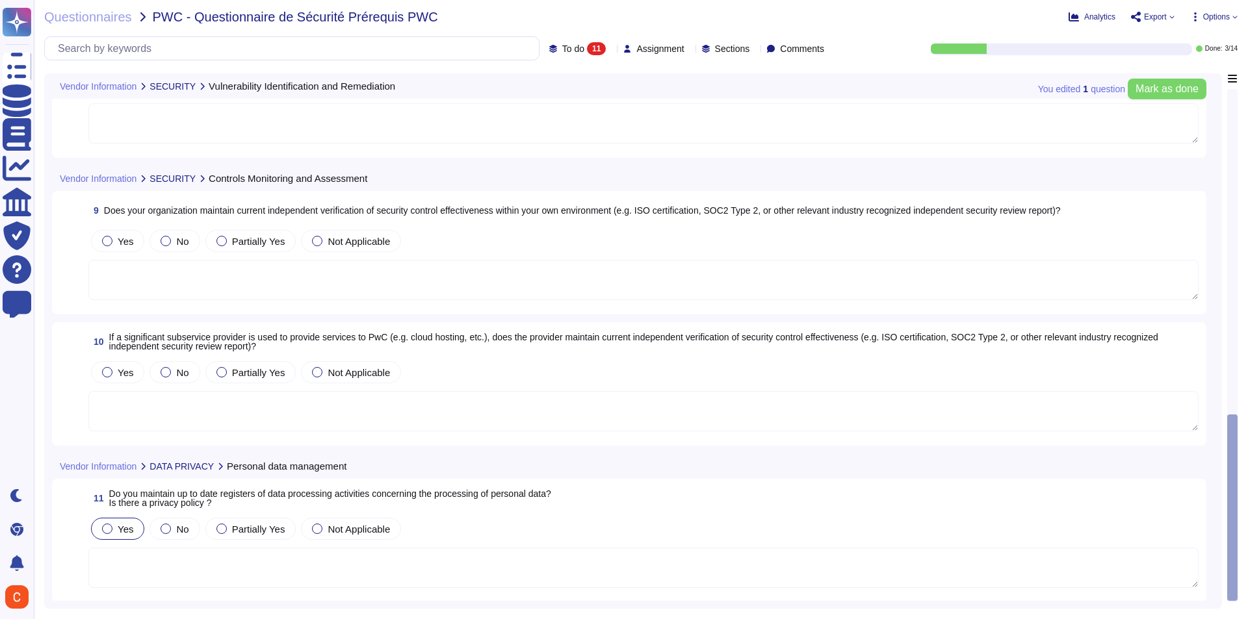
scroll to position [1047, 0]
click at [340, 567] on textarea at bounding box center [643, 567] width 1110 height 40
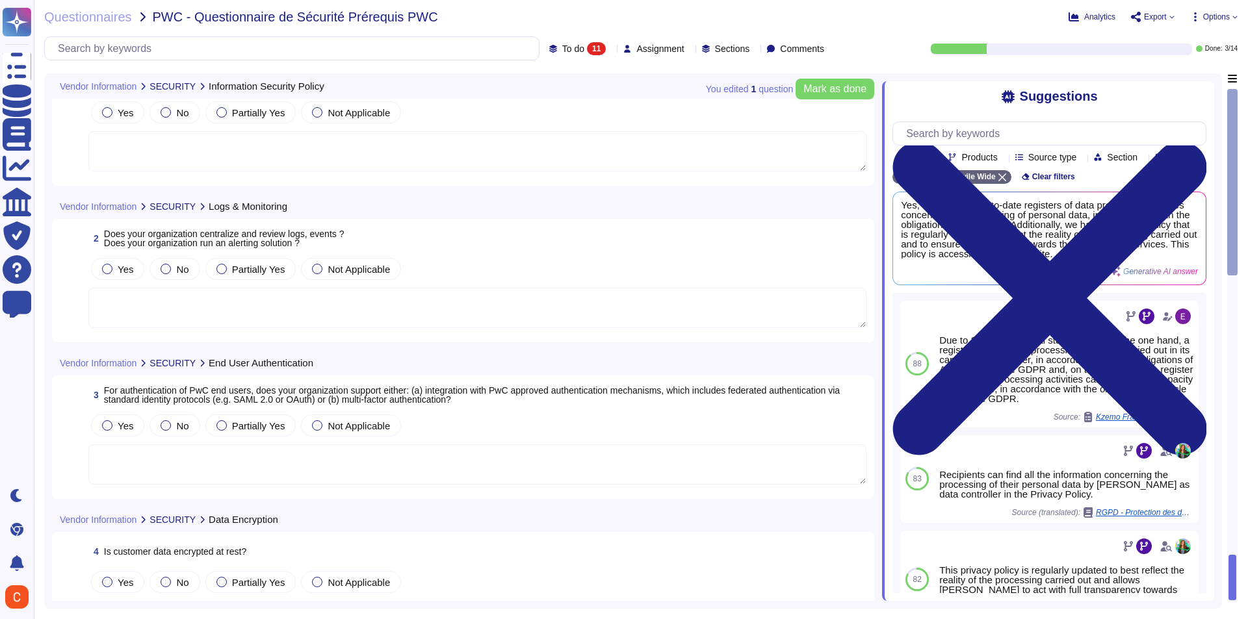
scroll to position [0, 0]
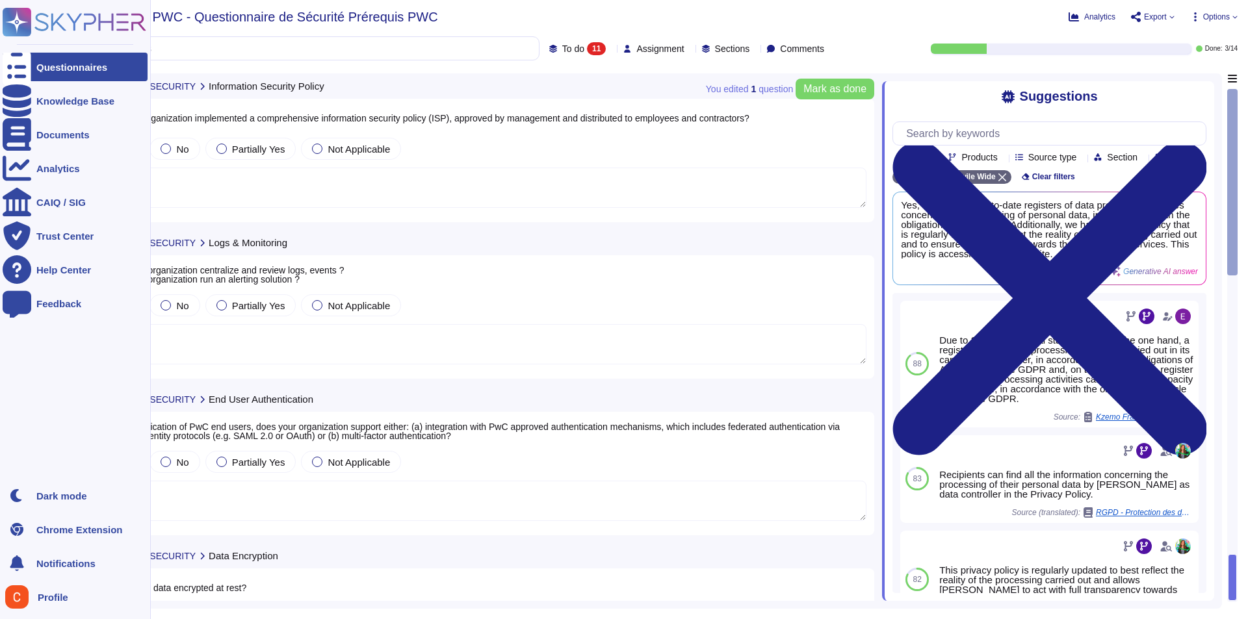
click at [13, 29] on rect at bounding box center [17, 22] width 29 height 29
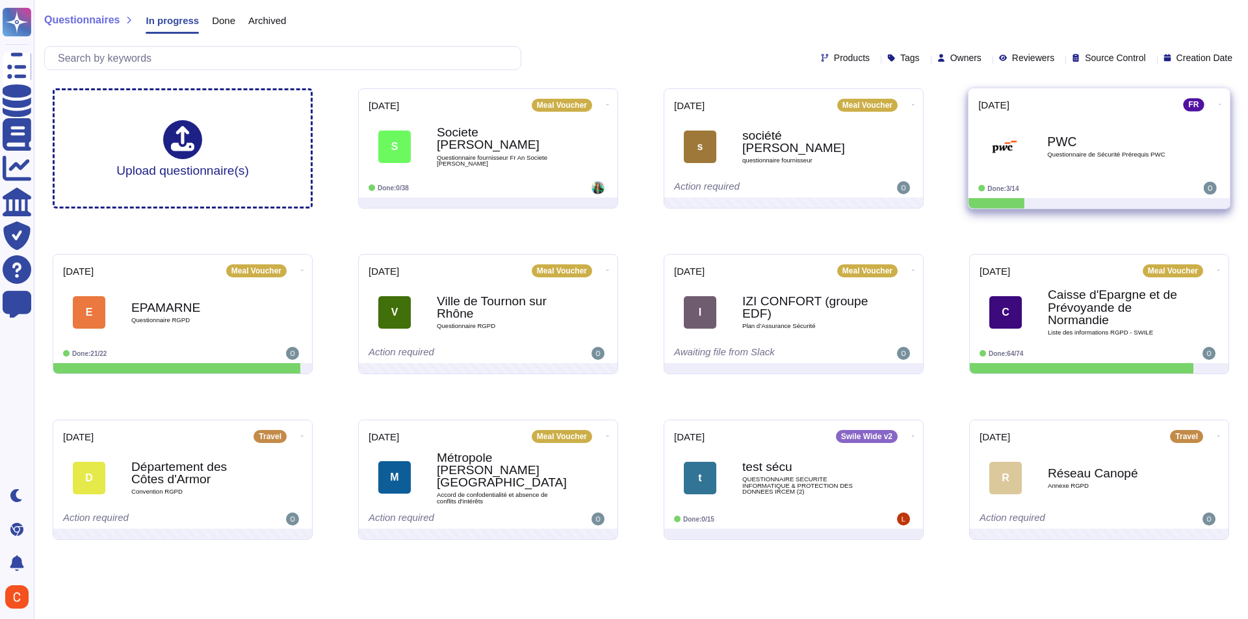
click at [1058, 172] on div "PWC Questionnaire de Sécurité Prérequis PWC" at bounding box center [1112, 146] width 131 height 53
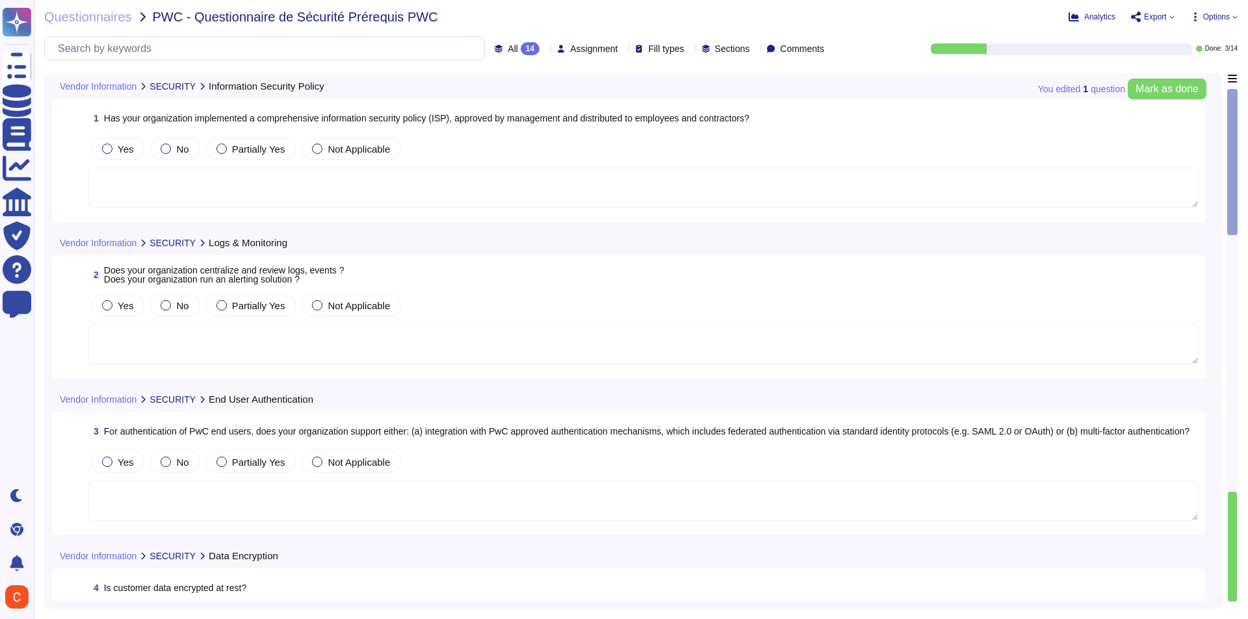
click at [521, 48] on div "14" at bounding box center [530, 48] width 19 height 13
click at [501, 146] on div "Done 3" at bounding box center [523, 147] width 105 height 14
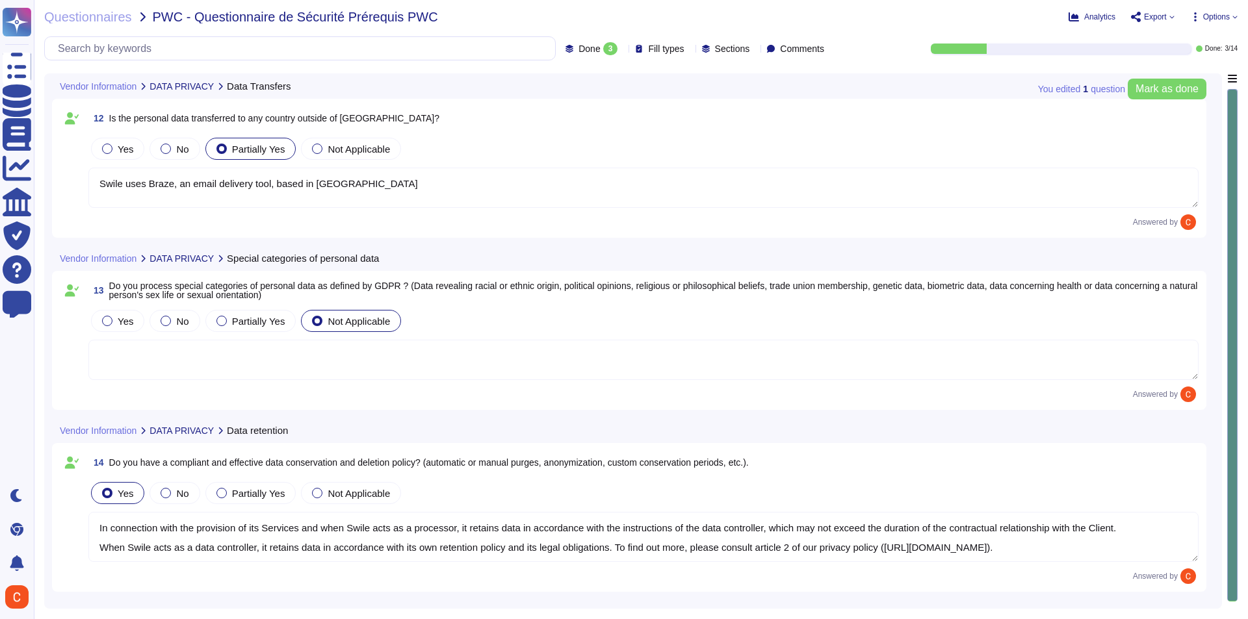
type textarea "Swile uses Braze, an email delivery tool, based in [GEOGRAPHIC_DATA]"
type textarea "In connection with the provision of its Services and when Swile acts as a proce…"
click at [623, 49] on icon at bounding box center [623, 49] width 0 height 0
click at [596, 73] on div "All 14" at bounding box center [601, 82] width 116 height 29
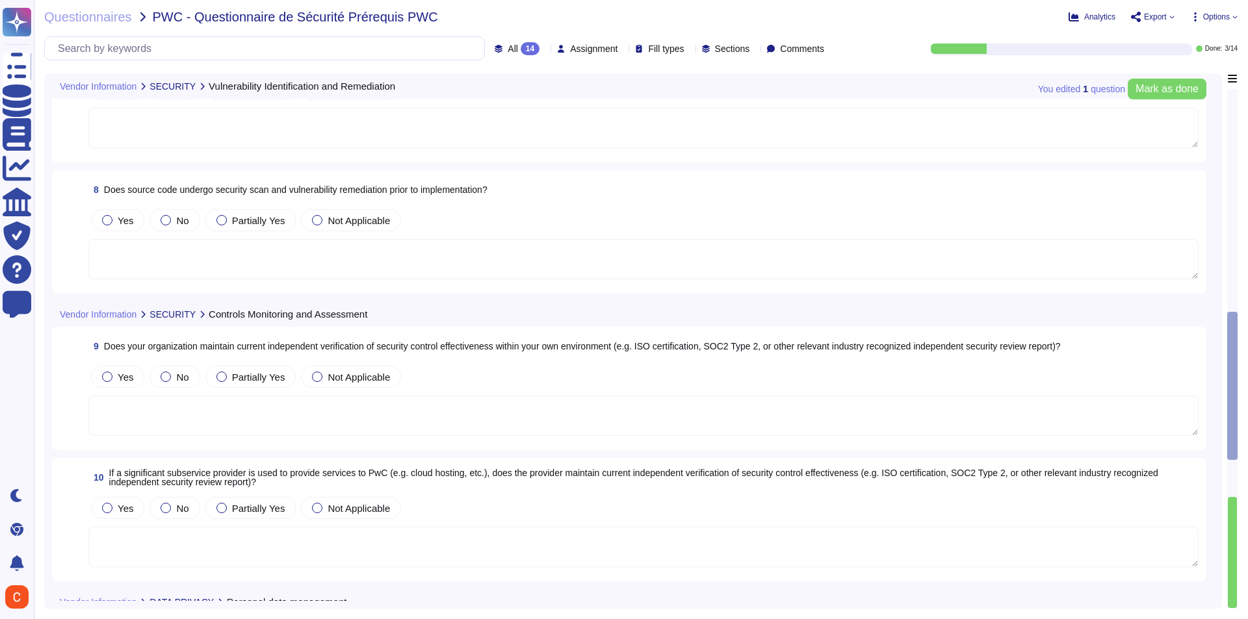
type textarea "Swile uses Braze, an email delivery tool, based in [GEOGRAPHIC_DATA]"
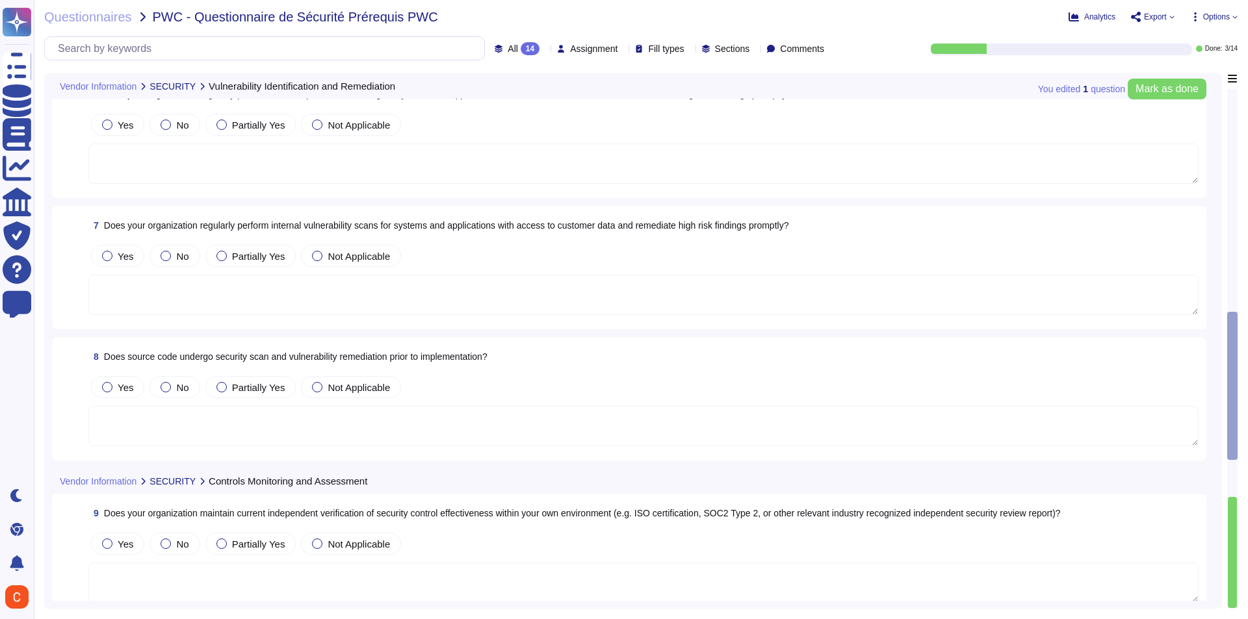
type textarea "Swile uses Braze, an email delivery tool, based in [GEOGRAPHIC_DATA]"
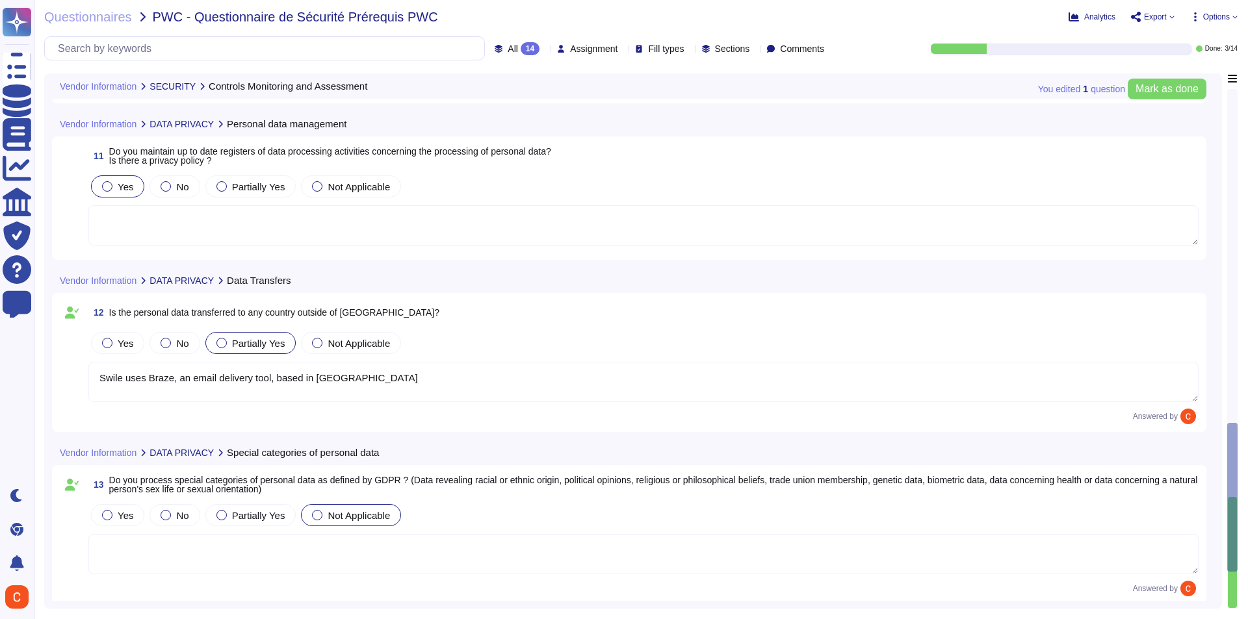
type textarea "In connection with the provision of its Services and when Swile acts as a proce…"
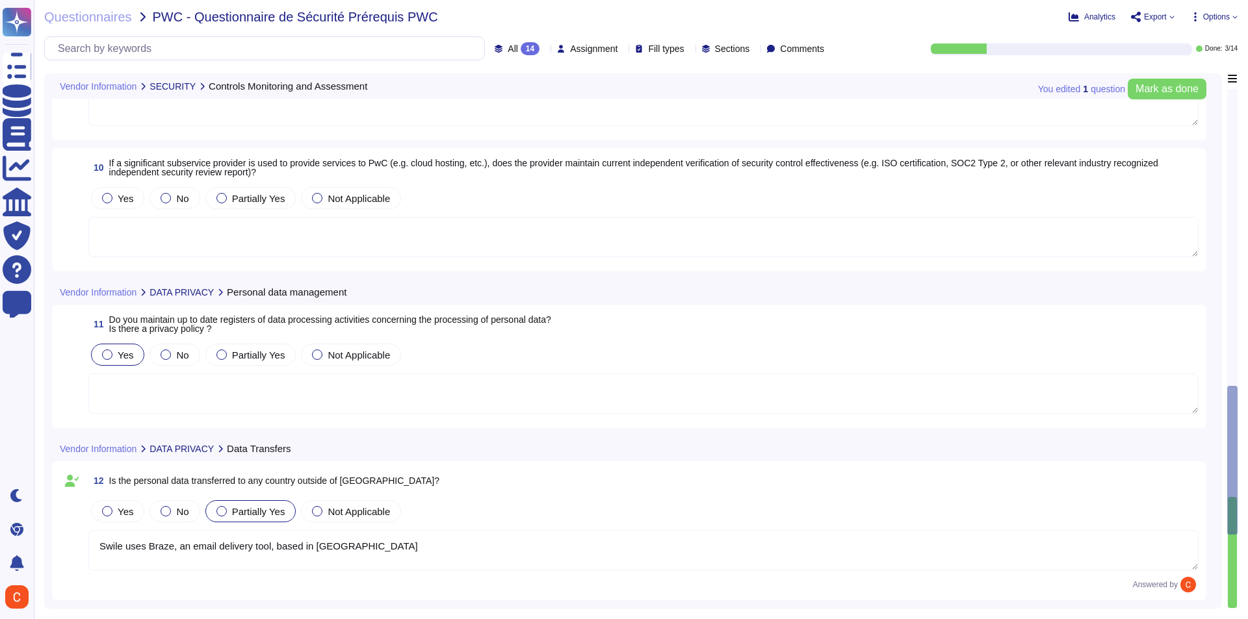
type textarea "In connection with the provision of its Services and when Swile acts as a proce…"
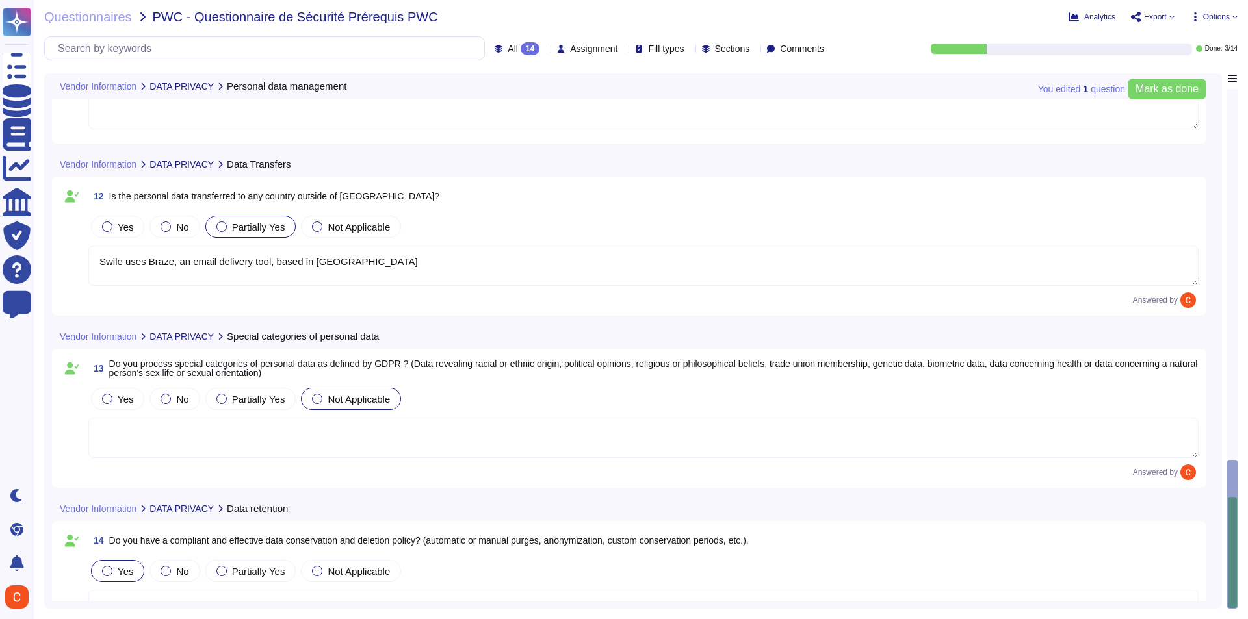
scroll to position [1145, 0]
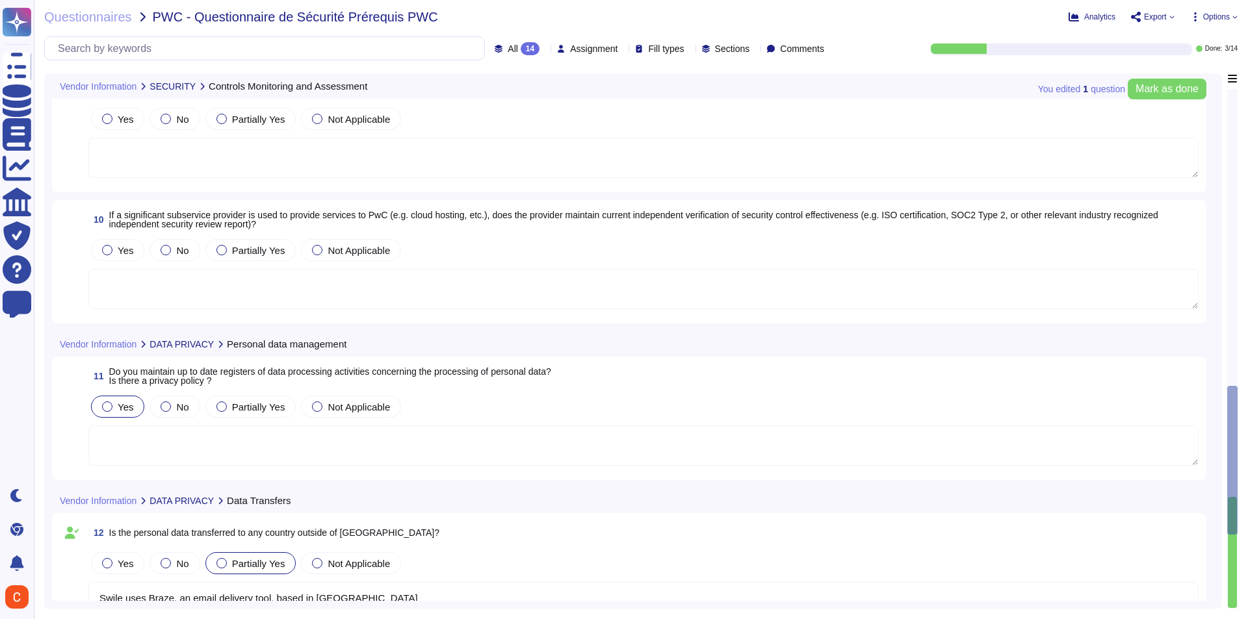
click at [857, 296] on textarea at bounding box center [643, 289] width 1110 height 40
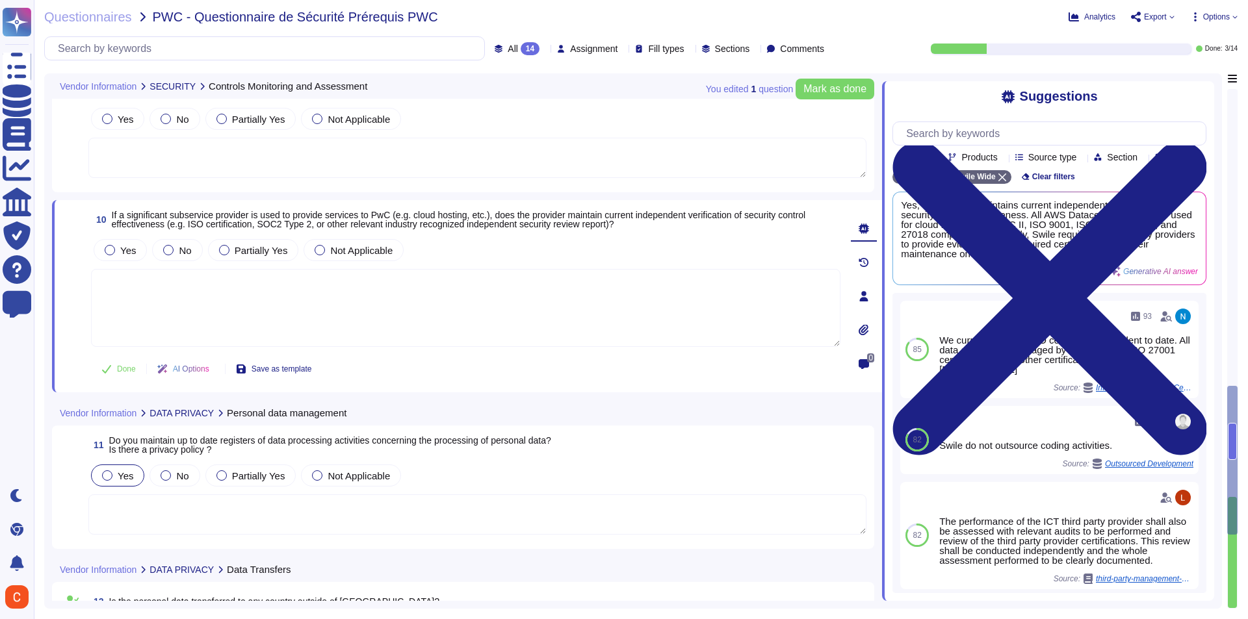
click at [869, 294] on icon at bounding box center [864, 296] width 10 height 10
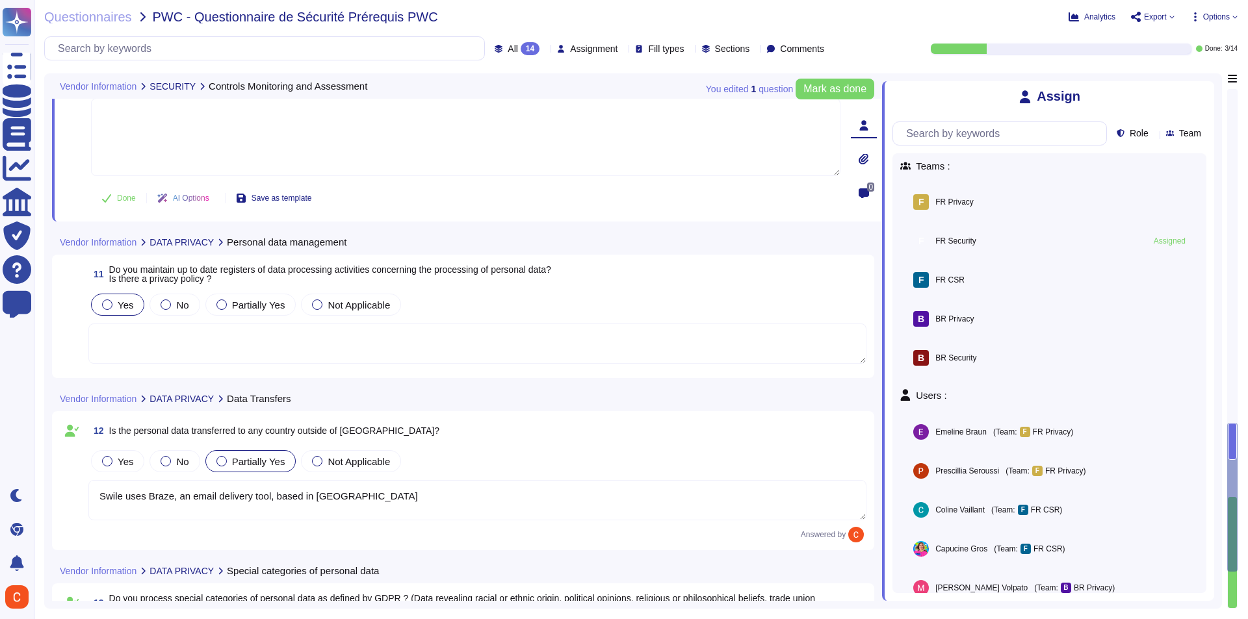
type textarea "In connection with the provision of its Services and when Swile acts as a proce…"
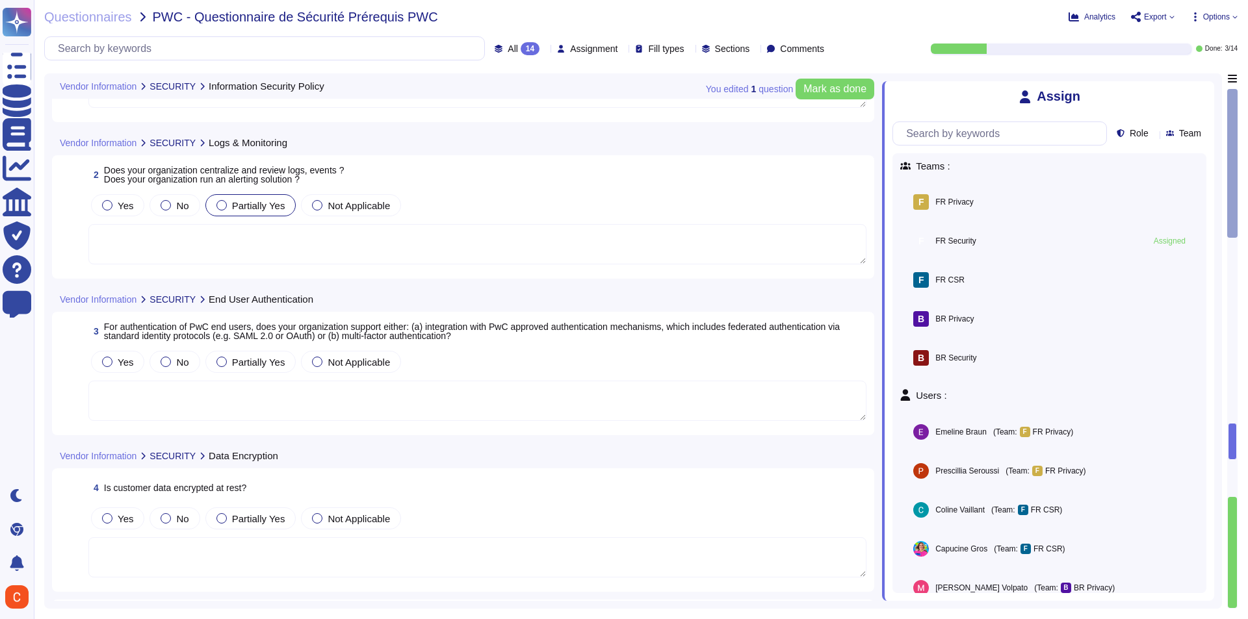
scroll to position [130, 0]
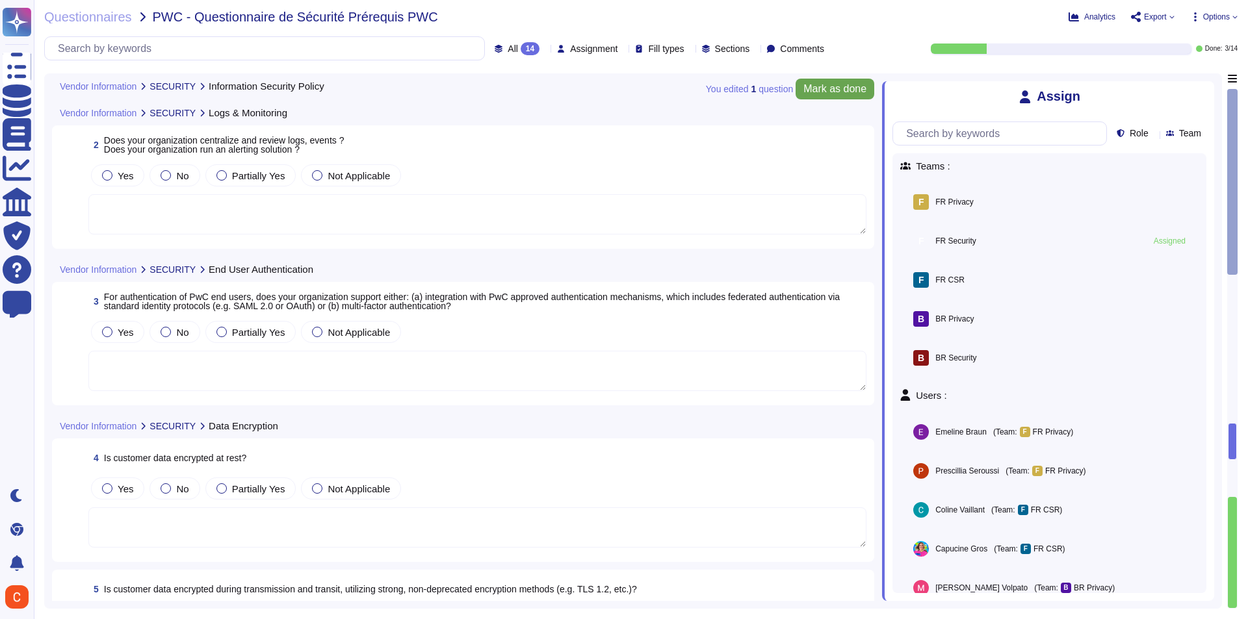
click at [1206, 89] on icon at bounding box center [1206, 89] width 0 height 0
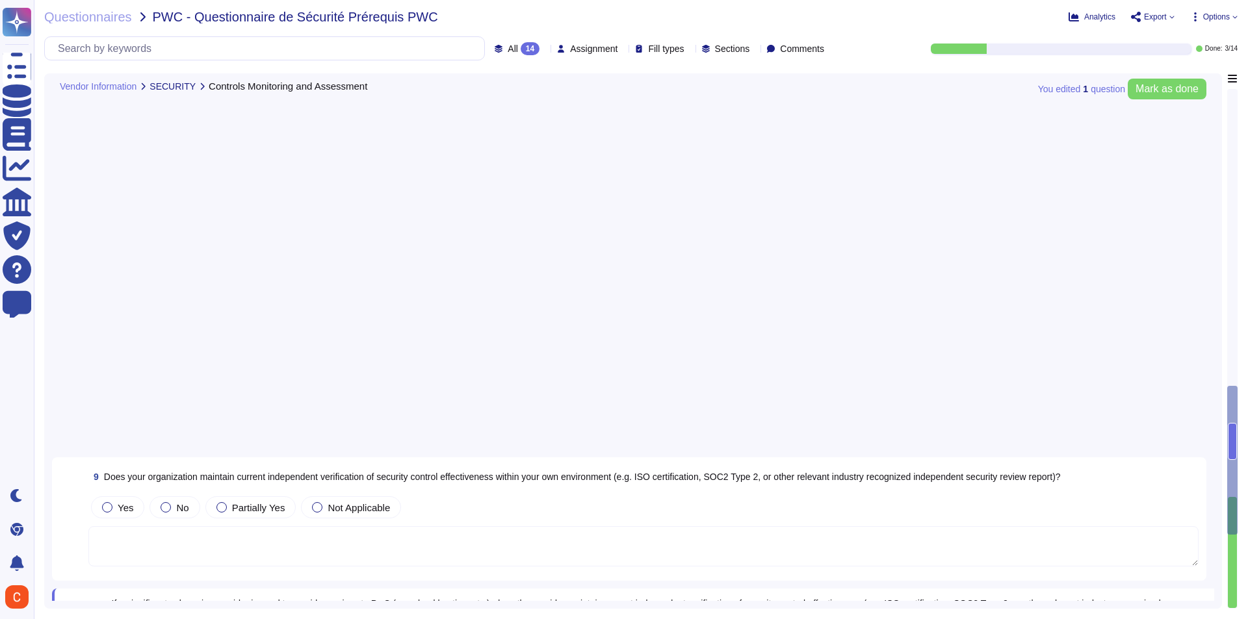
type textarea "Swile uses Braze, an email delivery tool, based in [GEOGRAPHIC_DATA]"
type textarea "In connection with the provision of its Services and when Swile acts as a proce…"
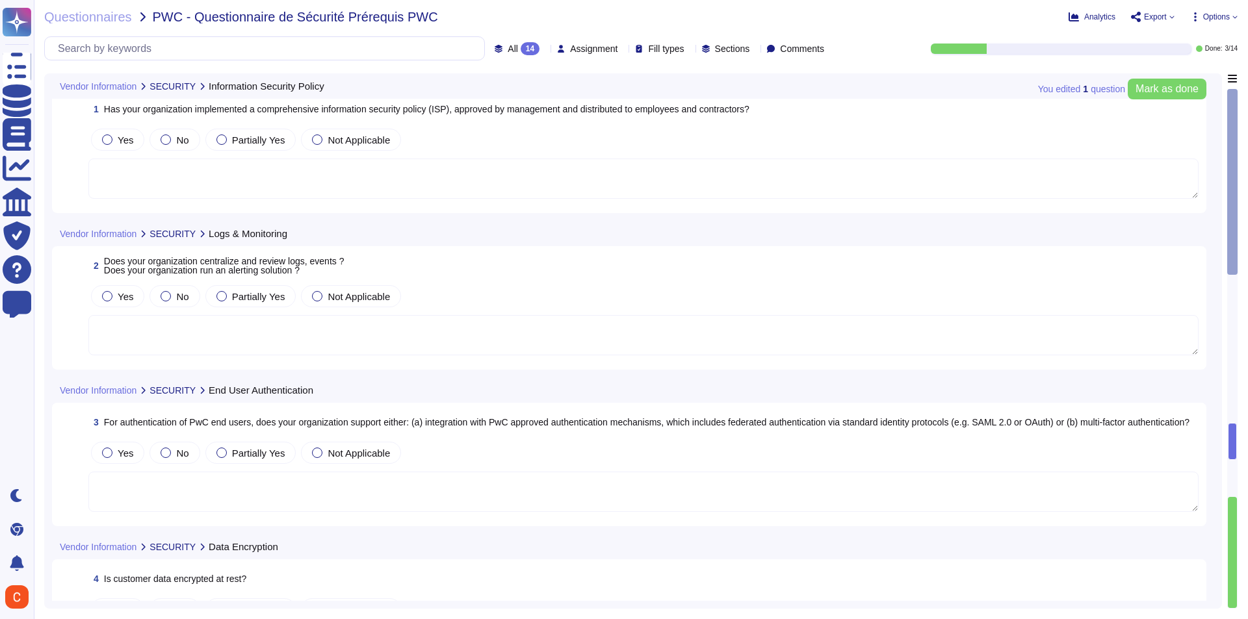
scroll to position [0, 0]
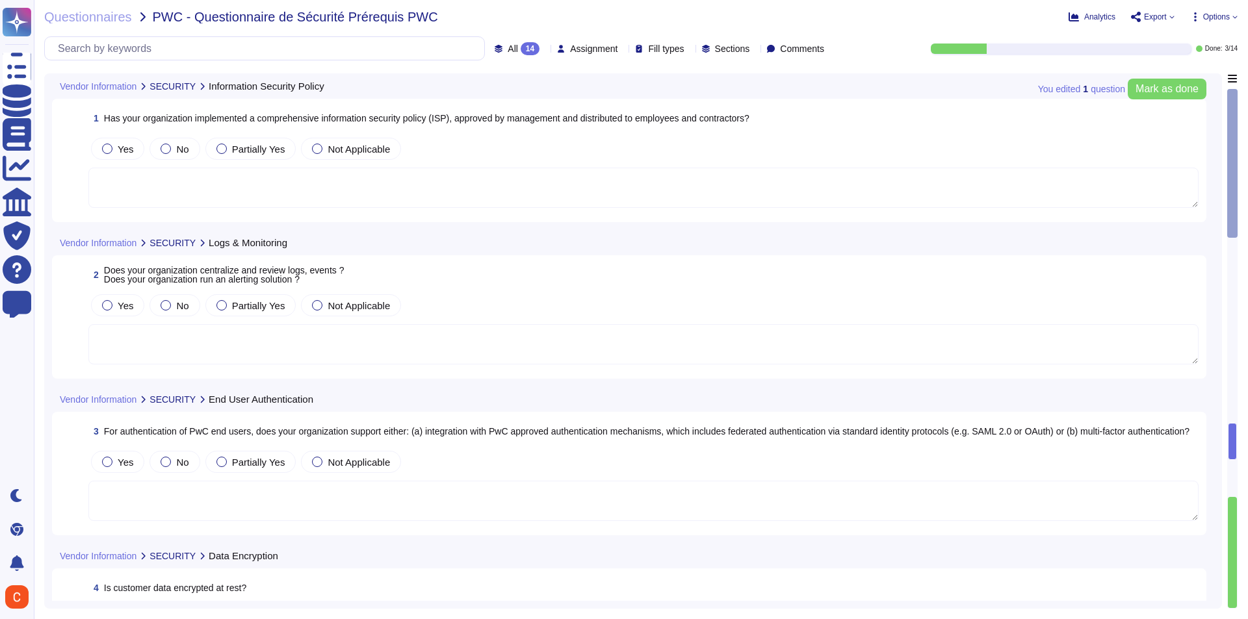
click at [462, 199] on textarea at bounding box center [643, 188] width 1110 height 40
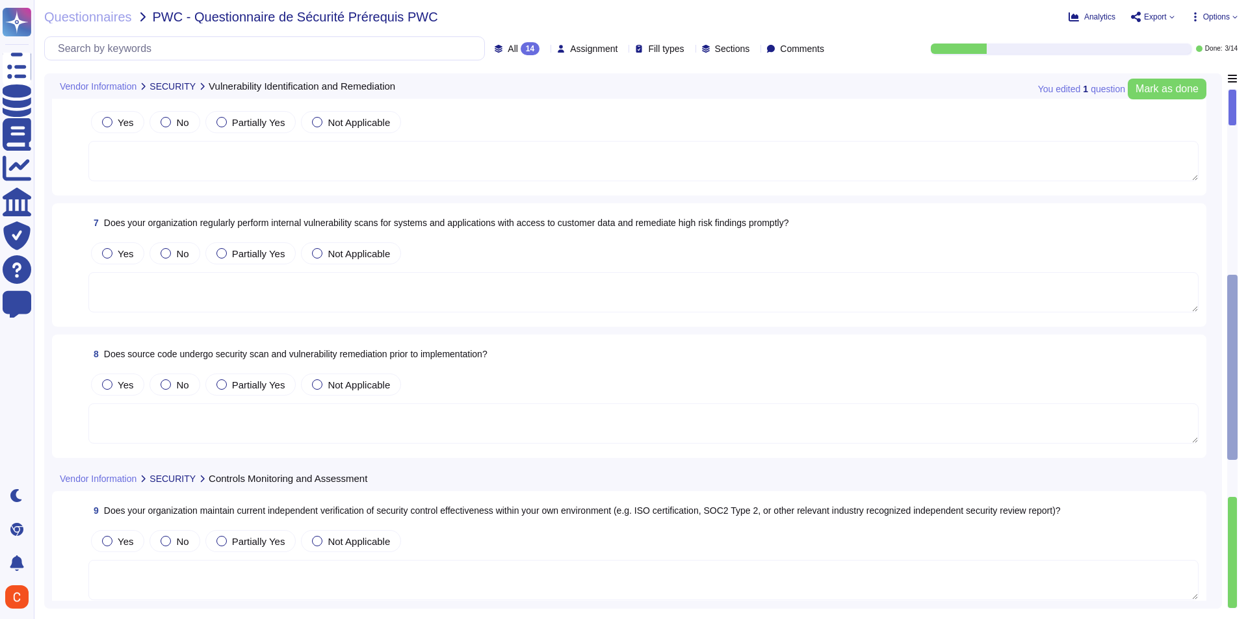
scroll to position [845, 0]
type textarea "Swile uses Braze, an email delivery tool, based in [GEOGRAPHIC_DATA]"
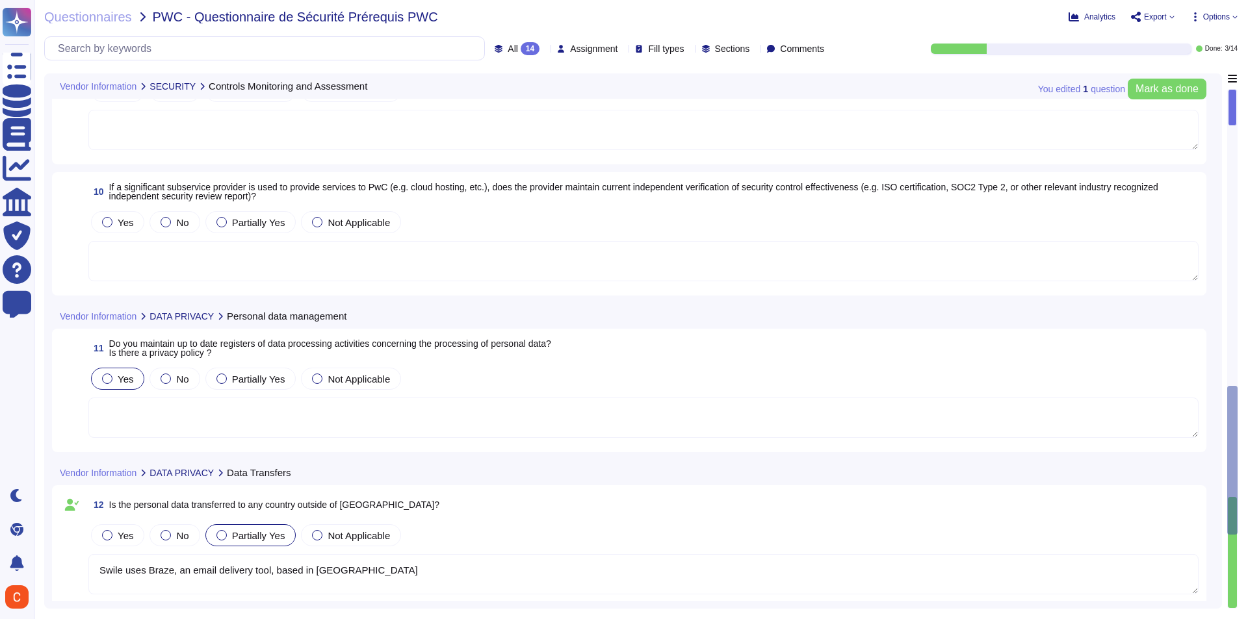
type textarea "In connection with the provision of its Services and when Swile acts as a proce…"
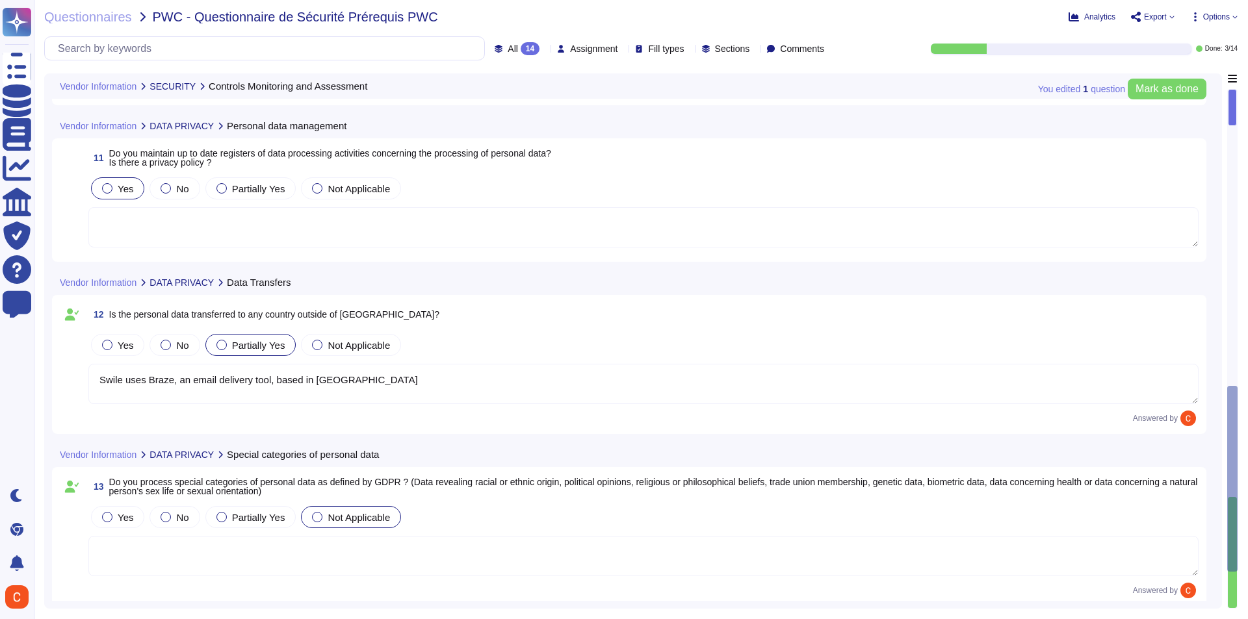
scroll to position [1604, 0]
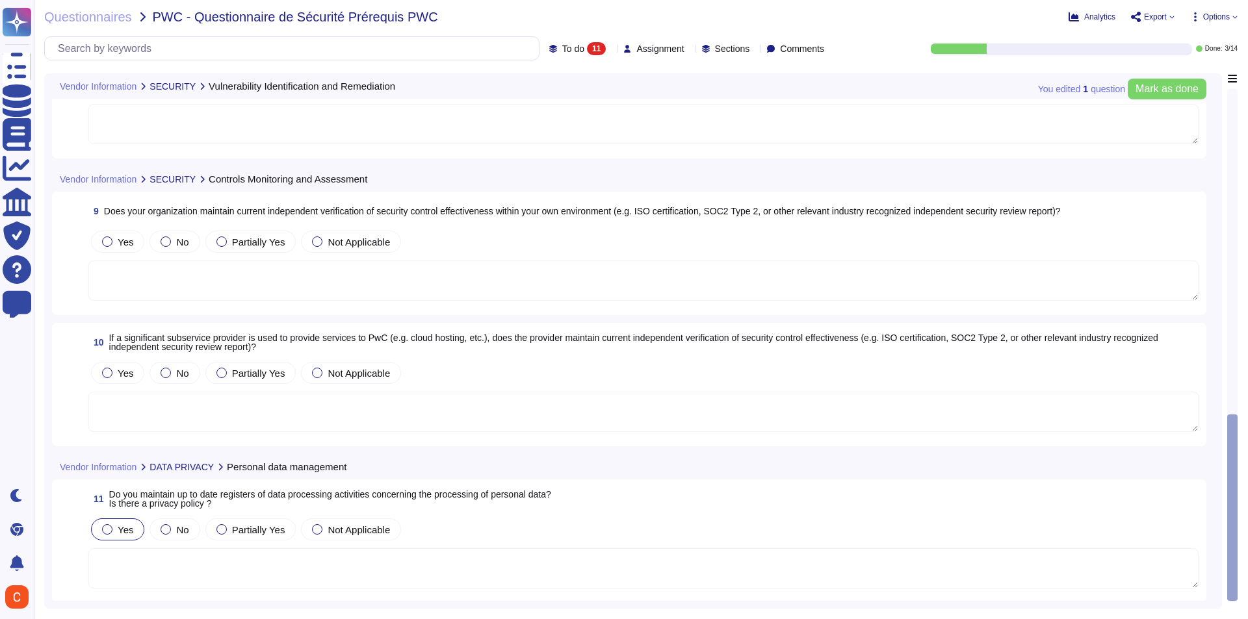
scroll to position [1047, 0]
click at [953, 573] on textarea at bounding box center [643, 567] width 1110 height 40
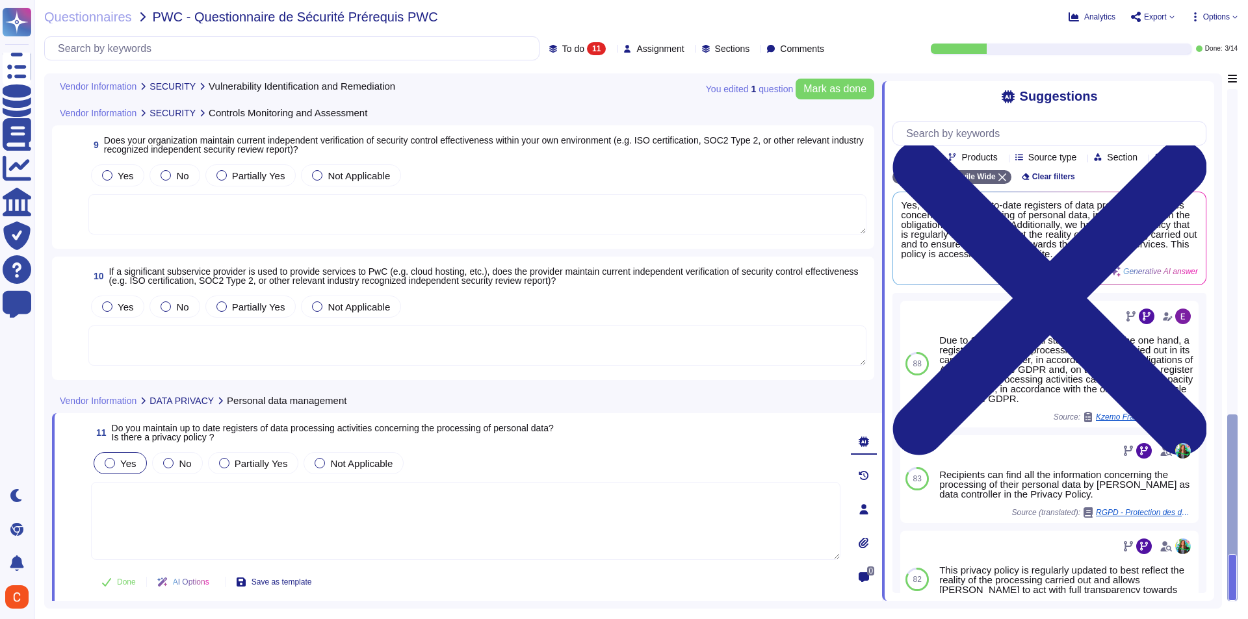
scroll to position [1093, 0]
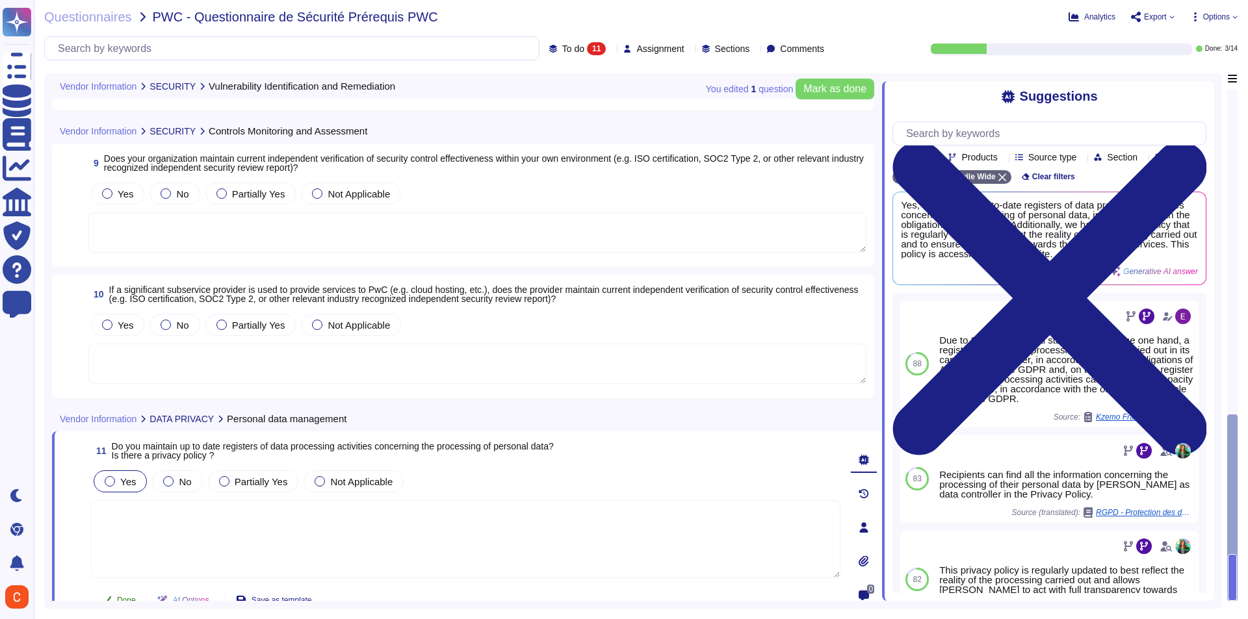
click at [124, 599] on span "Done" at bounding box center [126, 601] width 19 height 8
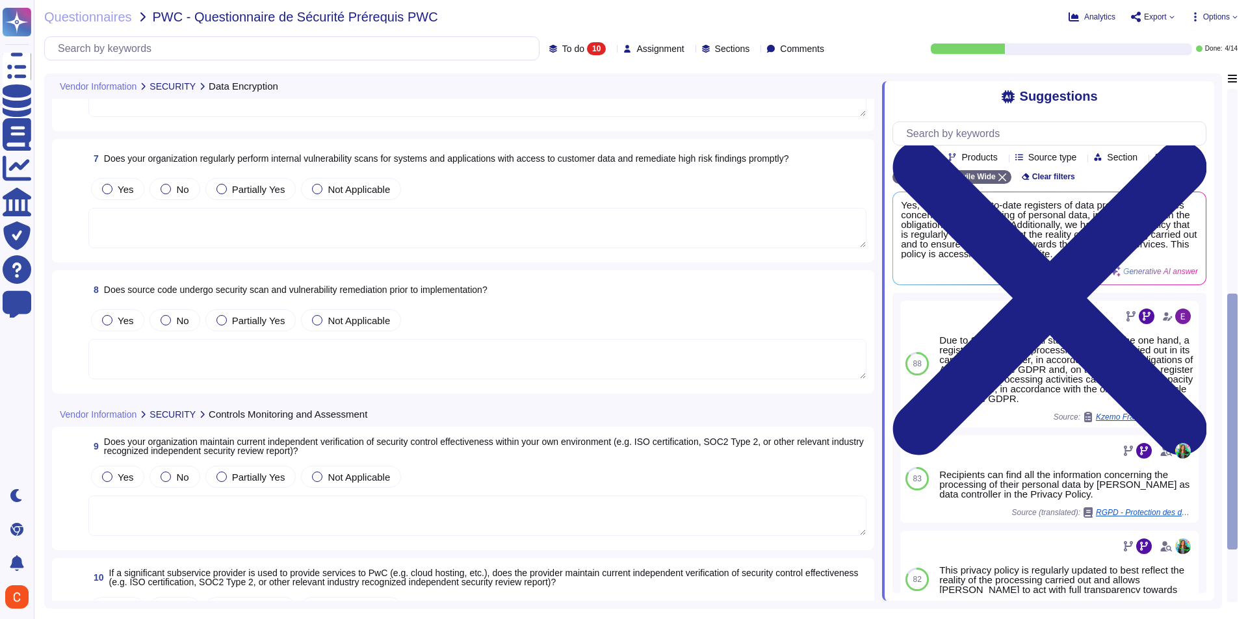
scroll to position [631, 0]
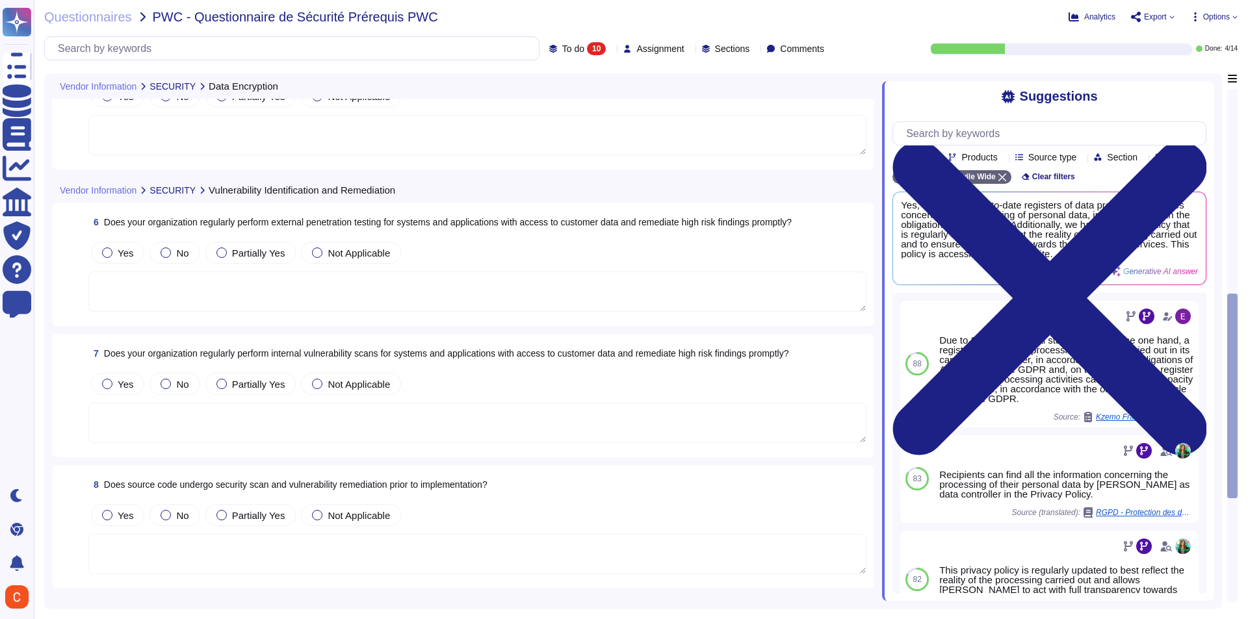
click at [585, 53] on div "To do 10" at bounding box center [580, 48] width 62 height 13
click at [586, 148] on div "Done 4" at bounding box center [584, 147] width 105 height 14
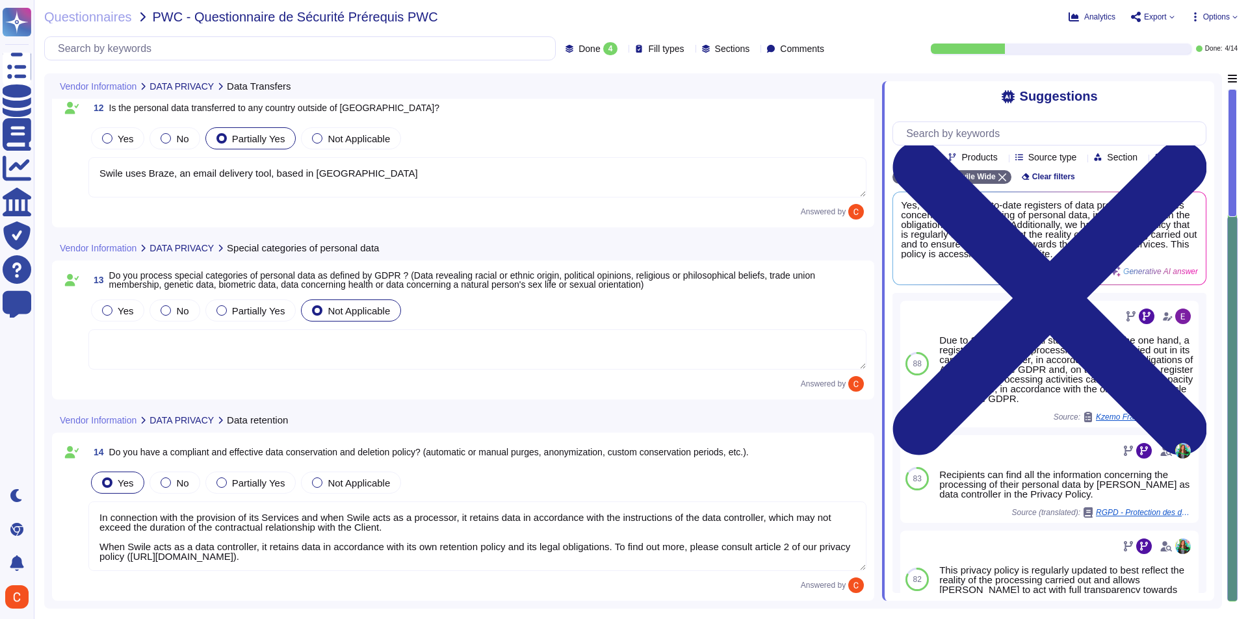
type textarea "Swile uses Braze, an email delivery tool, based in [GEOGRAPHIC_DATA]"
type textarea "In connection with the provision of its Services and when Swile acts as a proce…"
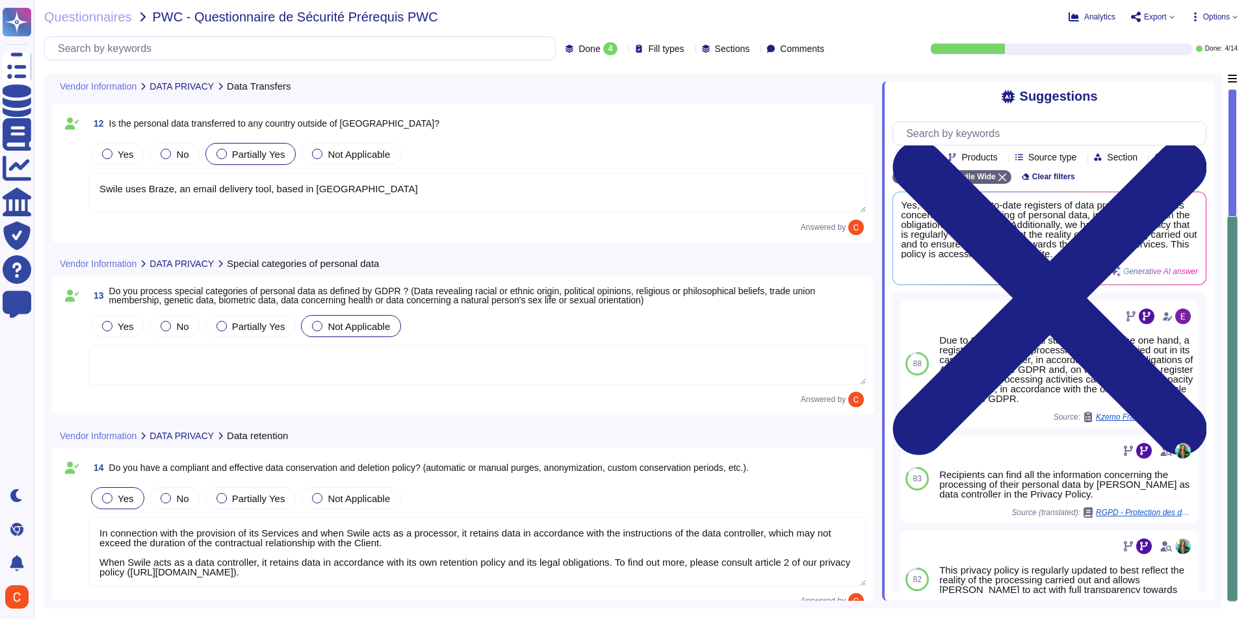
scroll to position [0, 0]
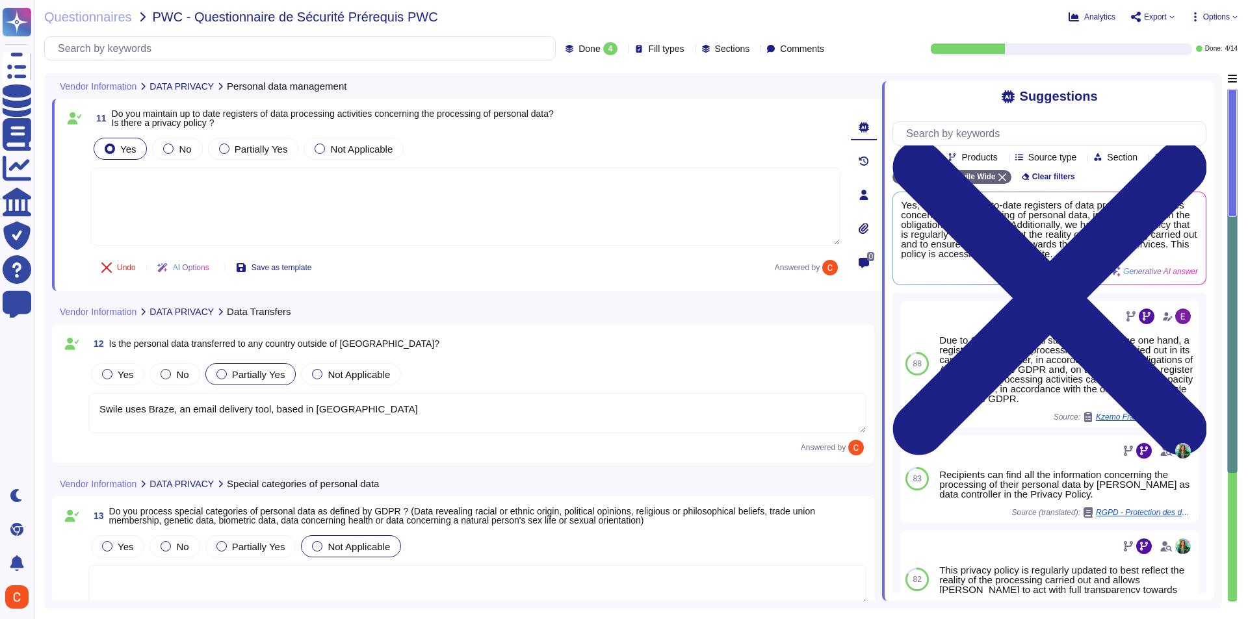
click at [631, 133] on div "11 Do you maintain up to date registers of data processing activities concernin…" at bounding box center [451, 195] width 778 height 177
